Goal: Information Seeking & Learning: Learn about a topic

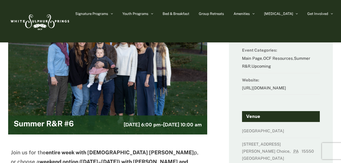
scroll to position [27, 0]
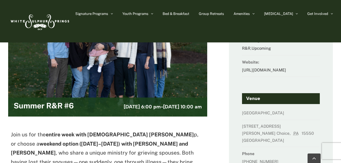
scroll to position [109, 0]
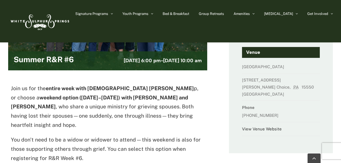
scroll to position [136, 0]
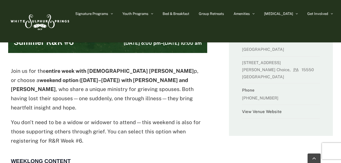
click at [202, 105] on div "Join us for the entire week with Pastor John Waldro p, or choose a weekend opti…" at bounding box center [108, 109] width 194 height 85
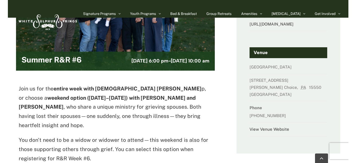
scroll to position [154, 0]
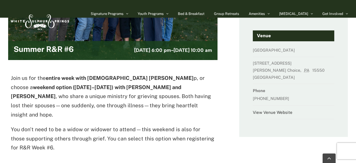
click at [191, 104] on p "Join us for the entire week with Pastor John Waldro p, or choose a weekend opti…" at bounding box center [113, 97] width 204 height 46
click at [215, 105] on p "Join us for the entire week with Pastor John Waldro p, or choose a weekend opti…" at bounding box center [113, 97] width 204 height 46
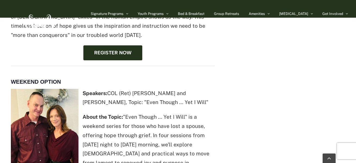
scroll to position [453, 0]
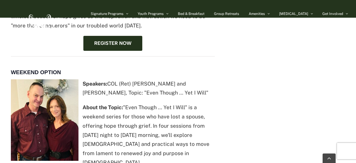
click at [215, 62] on div "Join us for the entire week with Pastor [PERSON_NAME] p, or choose a weekend op…" at bounding box center [113, 57] width 212 height 565
click at [211, 103] on p "About the Topic: "Even Though … Yet I Will" is a weekend series for those who h…" at bounding box center [113, 135] width 204 height 64
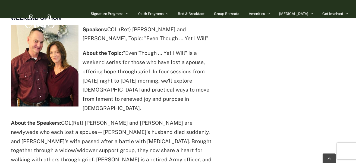
scroll to position [534, 0]
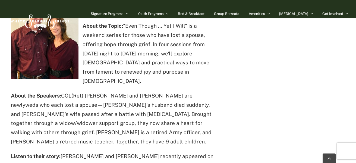
click at [228, 76] on div "This event has passed. × Summer R&R #[DATE] 6:00 pm - [DATE] 10:00 am Join us f…" at bounding box center [178, 103] width 340 height 1182
click at [226, 77] on div "This event has passed. × Summer R&R #[DATE] 6:00 pm - [DATE] 10:00 am Join us f…" at bounding box center [178, 103] width 340 height 1182
click at [220, 72] on div "This event has passed. × Summer R&R #[DATE] 6:00 pm - [DATE] 10:00 am Join us f…" at bounding box center [178, 103] width 340 height 1182
click at [230, 81] on div "This event has passed. × Summer R&R #[DATE] 6:00 pm - [DATE] 10:00 am Join us f…" at bounding box center [178, 103] width 340 height 1182
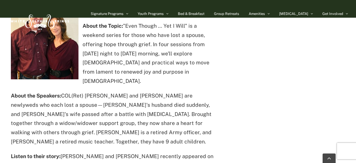
scroll to position [561, 0]
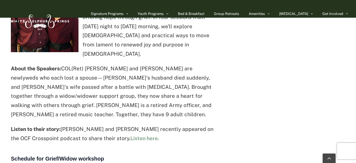
click at [230, 81] on div "This event has passed. × Summer R&R #[DATE] 6:00 pm - [DATE] 10:00 am Join us f…" at bounding box center [178, 76] width 340 height 1182
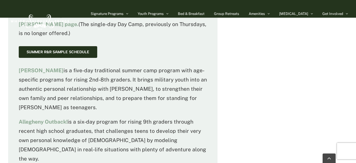
scroll to position [860, 0]
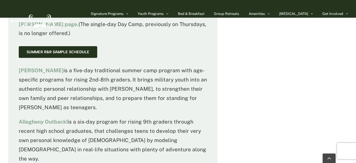
scroll to position [915, 0]
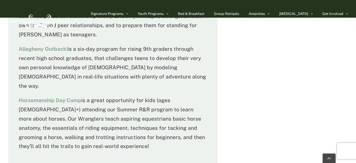
scroll to position [969, 0]
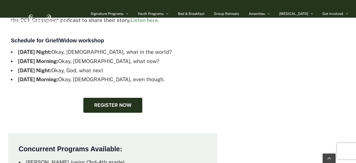
scroll to position [670, 0]
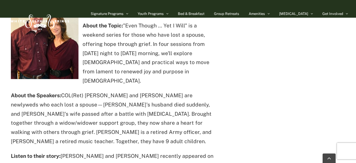
scroll to position [534, 0]
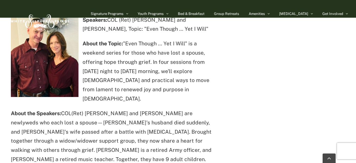
scroll to position [507, 0]
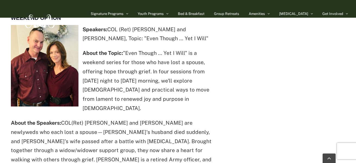
click at [186, 118] on p "About the Speakers: COL(Ret) Kurt and Donna Schosek are newlyweds who each lost…" at bounding box center [113, 145] width 204 height 55
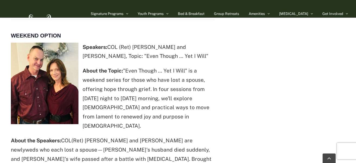
scroll to position [480, 0]
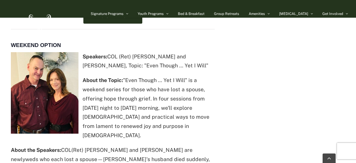
click at [220, 125] on div "This event has passed. × Summer R&R #[DATE] 6:00 pm - [DATE] 10:00 am Join us f…" at bounding box center [178, 158] width 340 height 1182
click at [225, 123] on div "This event has passed. × Summer R&R #[DATE] 6:00 pm - [DATE] 10:00 am Join us f…" at bounding box center [178, 158] width 340 height 1182
click at [216, 85] on div "Join us for the entire week with Pastor [PERSON_NAME] p, or choose a weekend op…" at bounding box center [113, 30] width 212 height 565
click at [214, 95] on div "WEEKEND OPTION Speakers: COL (Ret) Kurt and Donna Schosek, Topic: "Even Though …" at bounding box center [113, 132] width 204 height 195
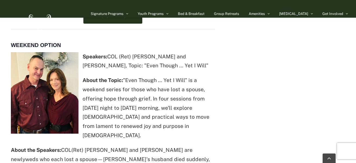
click at [217, 110] on div "Join us for the entire week with Pastor [PERSON_NAME] p, or choose a weekend op…" at bounding box center [113, 30] width 212 height 565
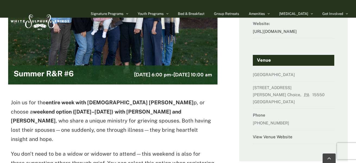
scroll to position [45, 0]
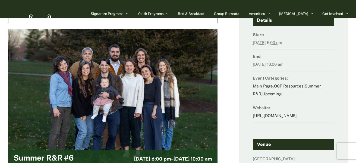
click at [244, 63] on aside "Details Start: July 11 @ 6:00 pm End: July 18 @ 10:00 am Event Categories: Main…" at bounding box center [293, 123] width 109 height 244
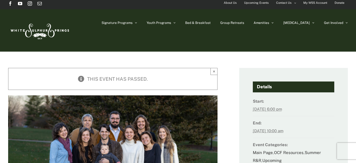
scroll to position [0, 0]
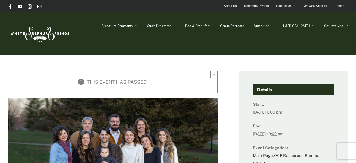
click at [232, 8] on span "About Us" at bounding box center [230, 6] width 13 height 8
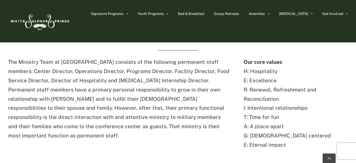
scroll to position [190, 0]
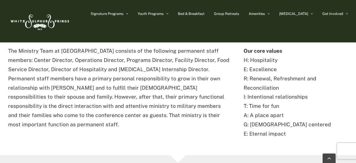
click at [215, 68] on p "The Ministry Team at White Sulphur Springs consists of the following permanent …" at bounding box center [119, 87] width 222 height 83
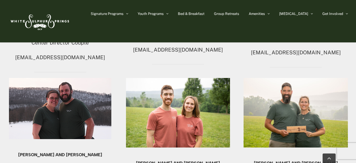
scroll to position [462, 0]
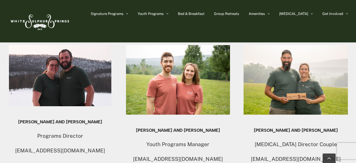
click at [247, 128] on h5 "Chris and Lisa Berge" at bounding box center [296, 130] width 104 height 5
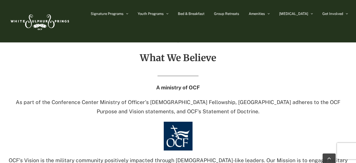
scroll to position [843, 0]
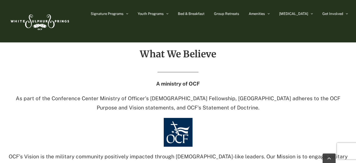
click at [246, 124] on link at bounding box center [178, 132] width 340 height 29
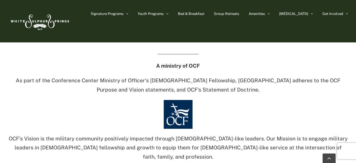
scroll to position [897, 0]
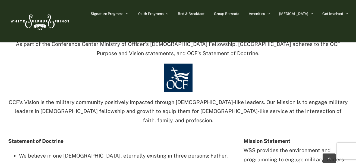
click at [201, 131] on div at bounding box center [178, 131] width 340 height 0
click at [193, 111] on div "What We Believe A ministry of OCF As part of the Conference Center Ministry of …" at bounding box center [178, 66] width 340 height 142
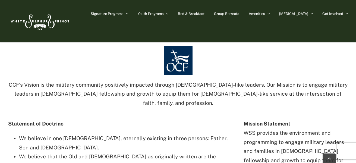
scroll to position [924, 0]
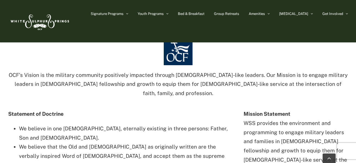
click at [231, 106] on div "What We Believe A ministry of OCF As part of the Conference Center Ministry of …" at bounding box center [178, 162] width 340 height 388
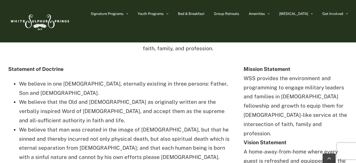
scroll to position [978, 0]
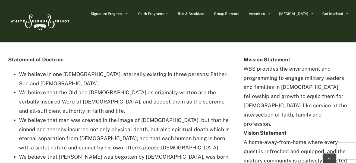
click at [224, 88] on li "We believe that the Old and [DEMOGRAPHIC_DATA] as originally written are the ve…" at bounding box center [124, 101] width 211 height 27
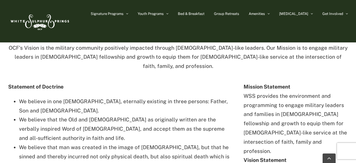
click at [230, 97] on li "We believe in one God, eternally existing in three persons: Father, Son and Hol…" at bounding box center [124, 106] width 211 height 18
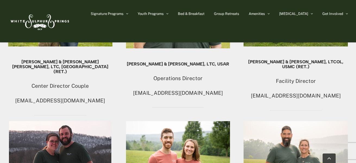
scroll to position [326, 0]
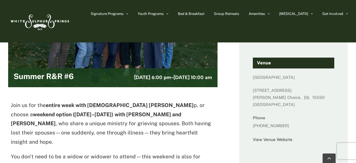
scroll to position [136, 0]
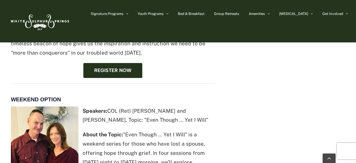
drag, startPoint x: 169, startPoint y: 52, endPoint x: 167, endPoint y: 50, distance: 2.9
click at [169, 52] on div "Join us for the entire week with Pastor [PERSON_NAME] p, or choose a weekend op…" at bounding box center [113, 84] width 204 height 565
click at [206, 107] on p "Speakers: COL (Ret) [PERSON_NAME] and [PERSON_NAME], Topic: "Even Though … Yet …" at bounding box center [113, 116] width 204 height 18
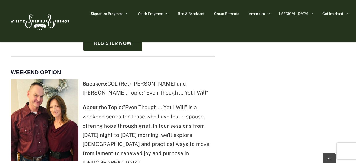
scroll to position [462, 0]
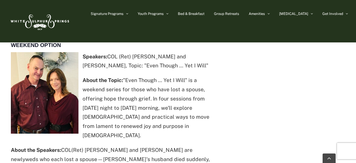
click at [232, 73] on div "This event has passed. × Summer R&R #[DATE] 6:00 pm - [DATE] 10:00 am Join us f…" at bounding box center [178, 158] width 340 height 1182
click at [233, 72] on div "This event has passed. × Summer R&R #[DATE] 6:00 pm - [DATE] 10:00 am Join us f…" at bounding box center [178, 158] width 340 height 1182
